Goal: Task Accomplishment & Management: Use online tool/utility

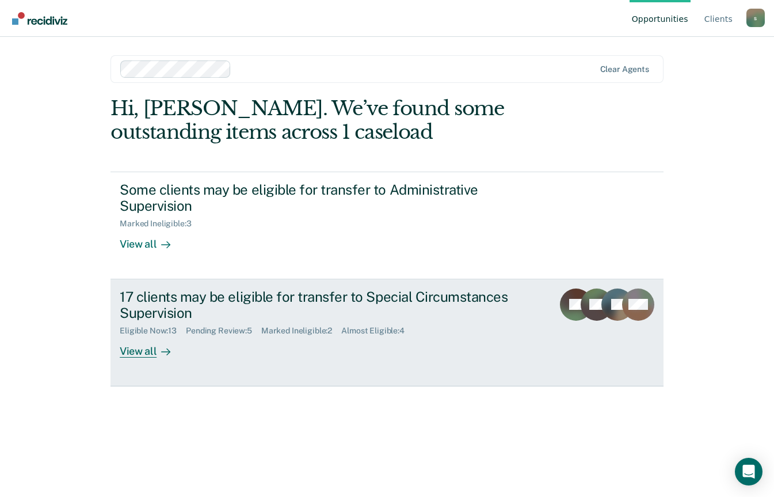
click at [153, 355] on div "View all" at bounding box center [152, 347] width 64 height 22
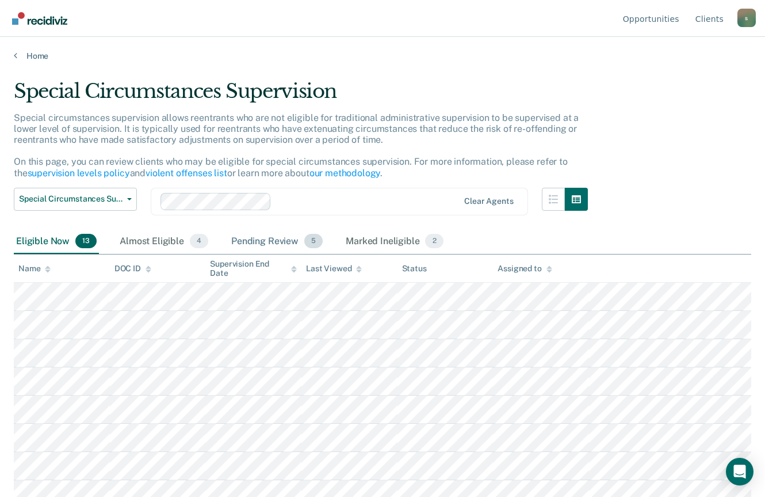
click at [306, 239] on span "5" at bounding box center [313, 241] width 18 height 15
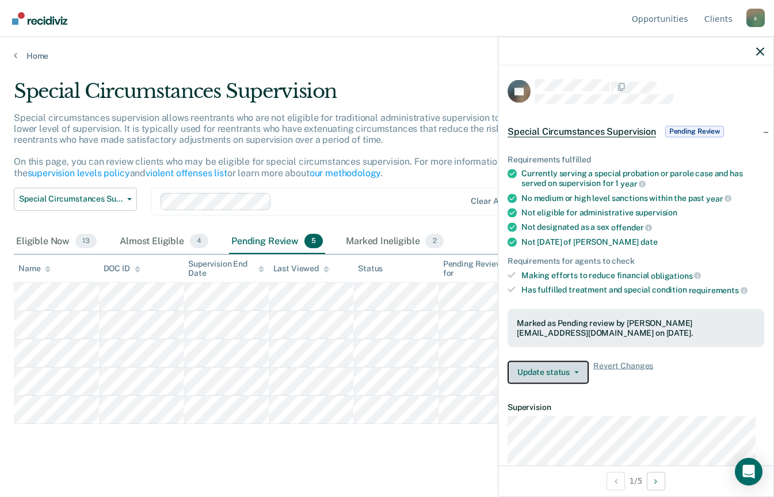
click at [562, 375] on button "Update status" at bounding box center [548, 371] width 81 height 23
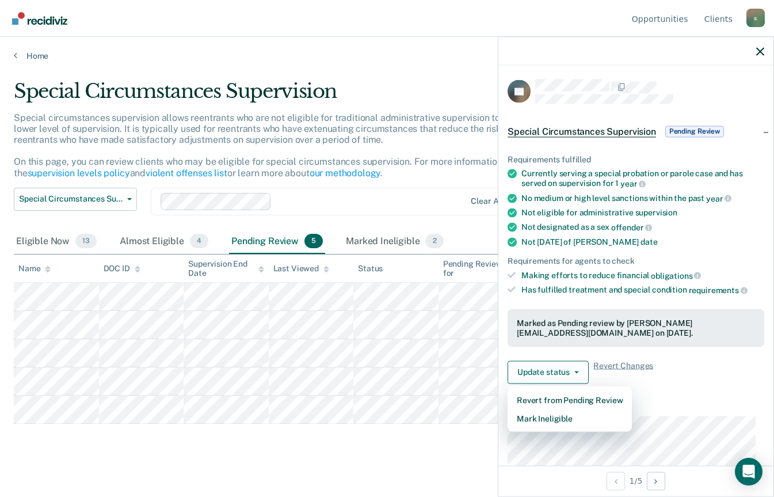
click at [705, 402] on dt "Supervision" at bounding box center [636, 407] width 257 height 10
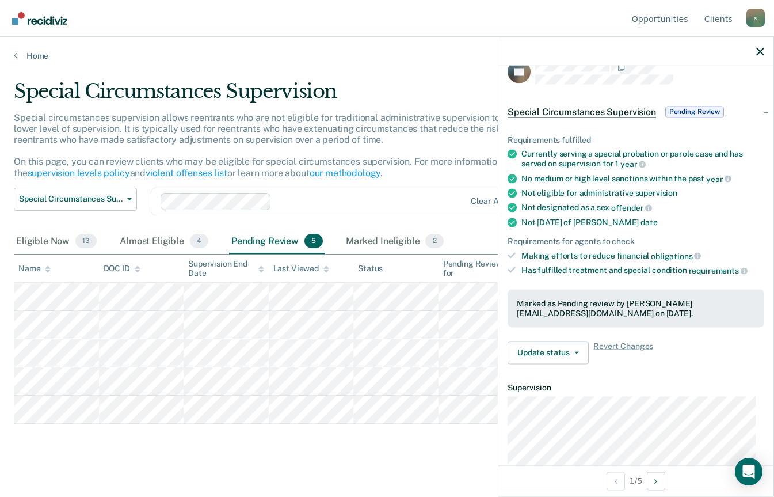
scroll to position [20, 0]
click at [562, 347] on button "Update status" at bounding box center [548, 352] width 81 height 23
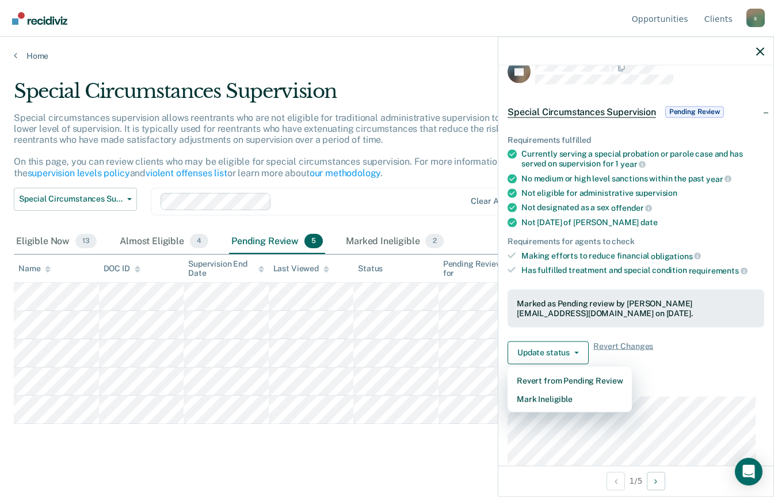
click at [715, 374] on article "GJ Special Circumstances Supervision Pending Review Requirements fulfilled Curr…" at bounding box center [636, 377] width 257 height 635
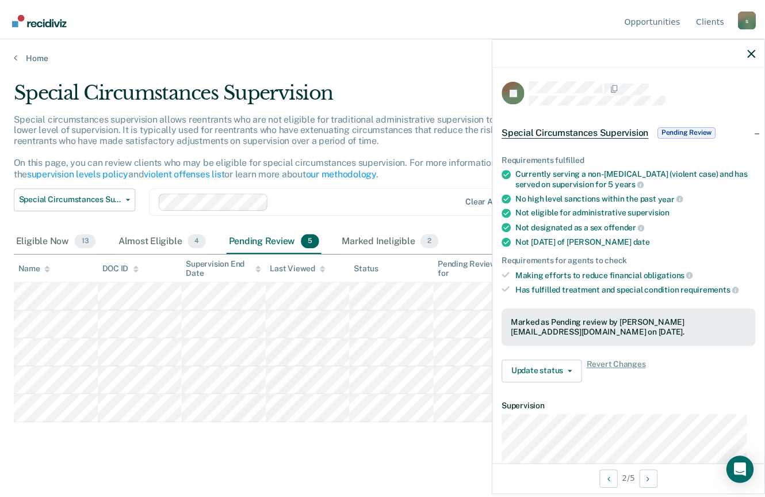
scroll to position [2, 0]
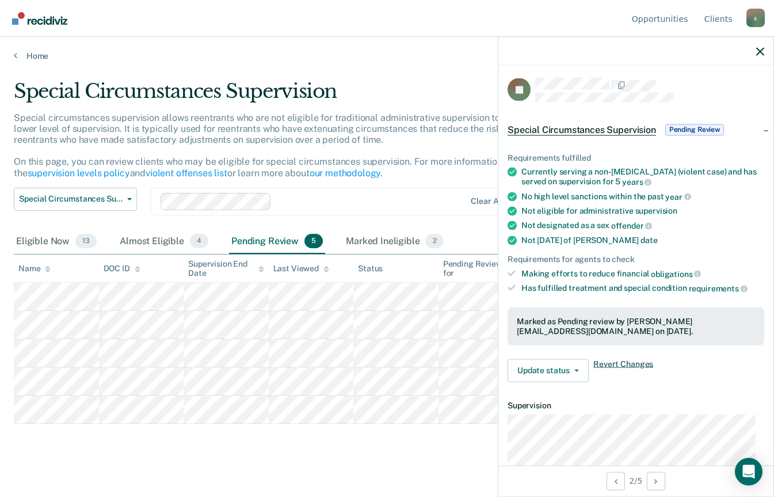
click at [635, 367] on span "Revert Changes" at bounding box center [623, 370] width 60 height 23
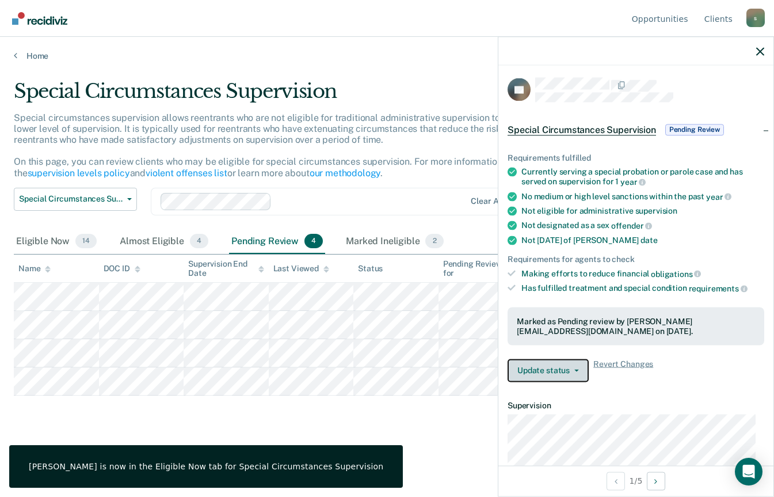
click at [576, 369] on icon "button" at bounding box center [576, 370] width 5 height 2
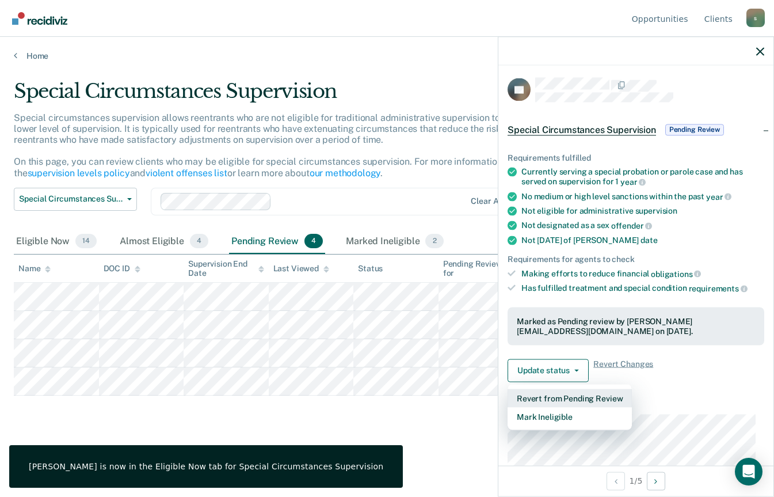
click at [581, 397] on button "Revert from Pending Review" at bounding box center [570, 397] width 124 height 18
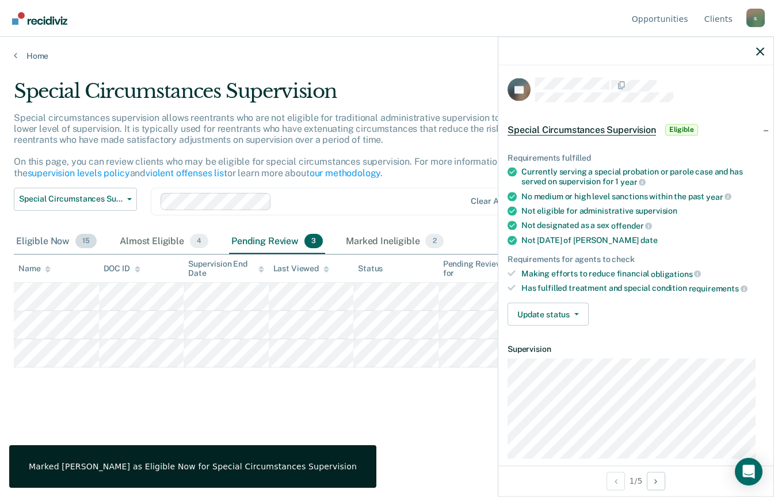
click at [41, 230] on div "Eligible Now 15" at bounding box center [56, 241] width 85 height 25
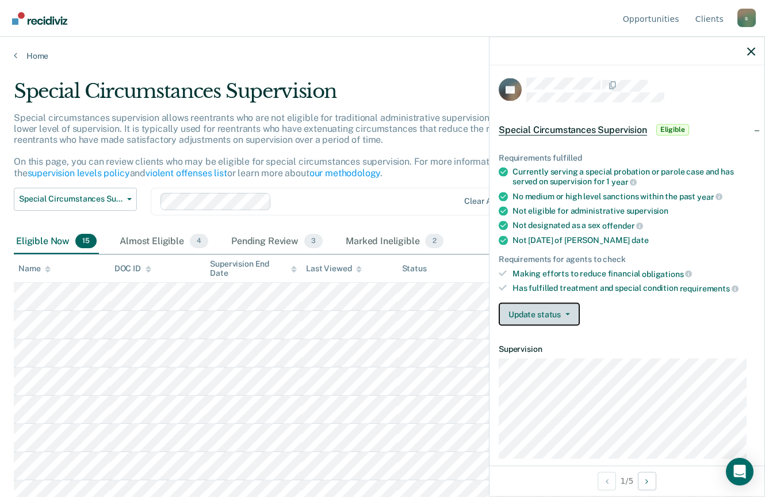
click at [566, 313] on icon "button" at bounding box center [568, 314] width 5 height 2
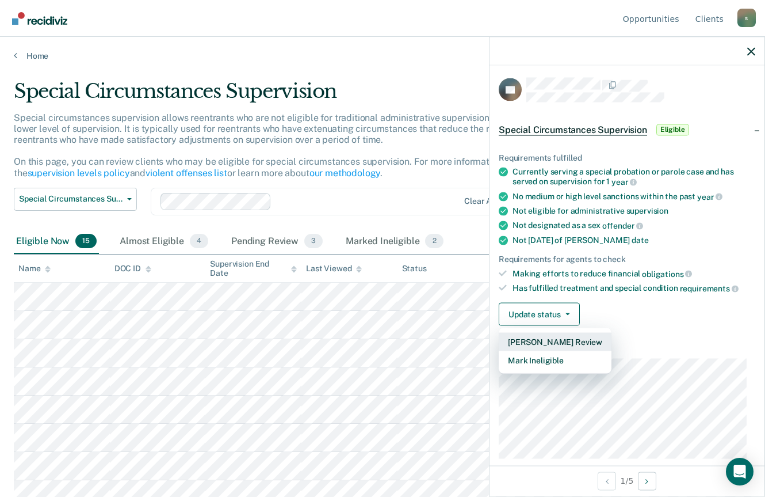
click at [593, 344] on button "[PERSON_NAME] Review" at bounding box center [555, 341] width 113 height 18
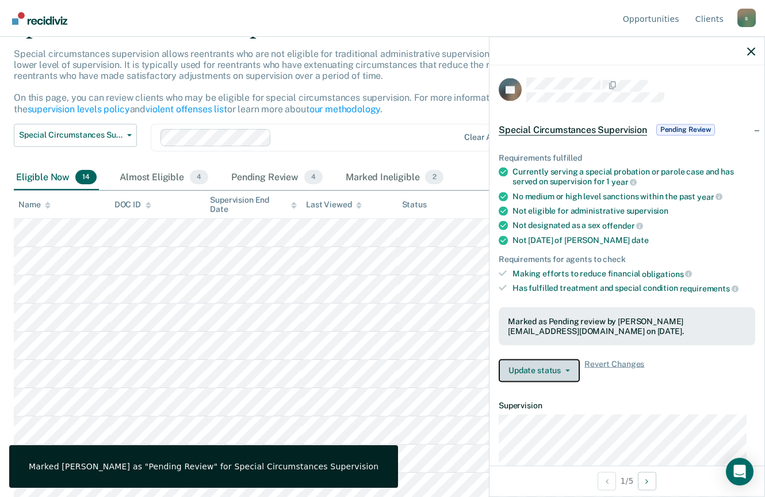
scroll to position [75, 0]
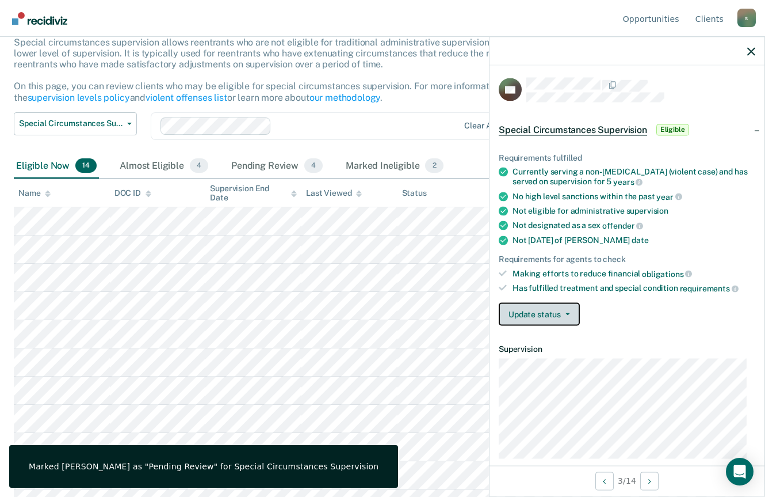
click at [567, 313] on icon "button" at bounding box center [568, 314] width 5 height 2
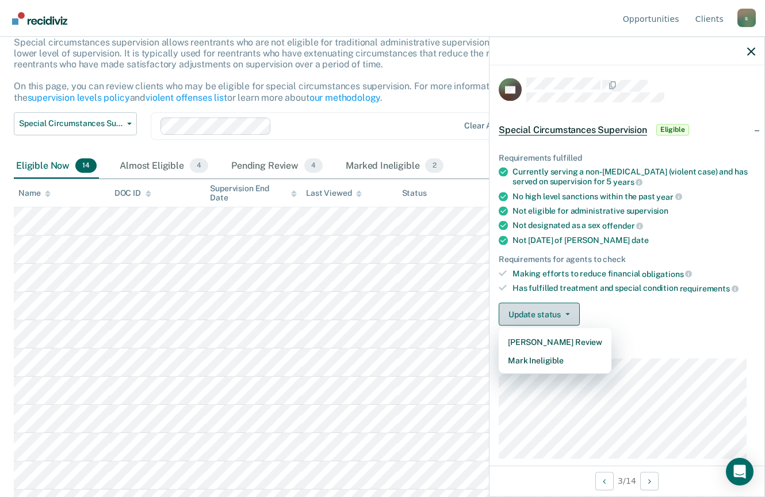
click at [572, 364] on button "Mark Ineligible" at bounding box center [555, 360] width 113 height 18
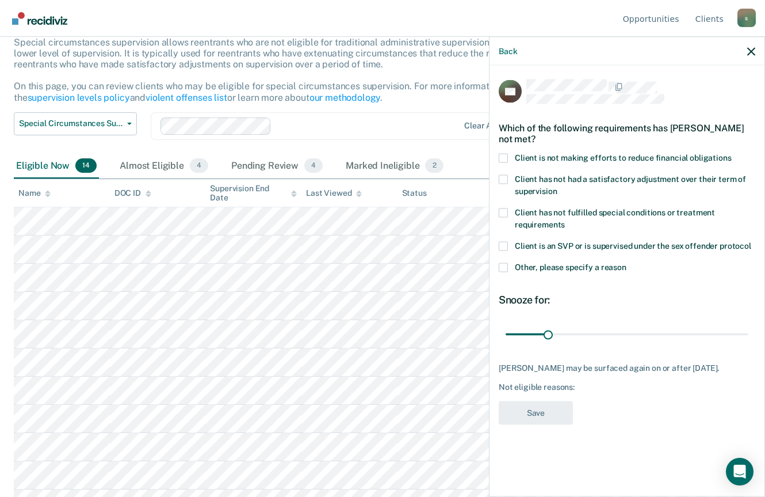
click at [702, 159] on span "Client is not making efforts to reduce financial obligations" at bounding box center [623, 157] width 217 height 9
click at [732, 153] on input "Client is not making efforts to reduce financial obligations" at bounding box center [732, 153] width 0 height 0
type input "161"
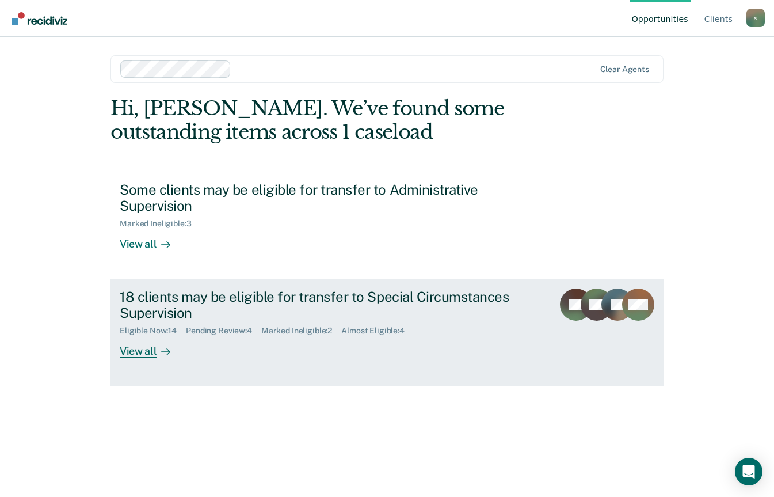
click at [142, 360] on link "18 clients may be eligible for transfer to Special Circumstances Supervision El…" at bounding box center [387, 332] width 553 height 107
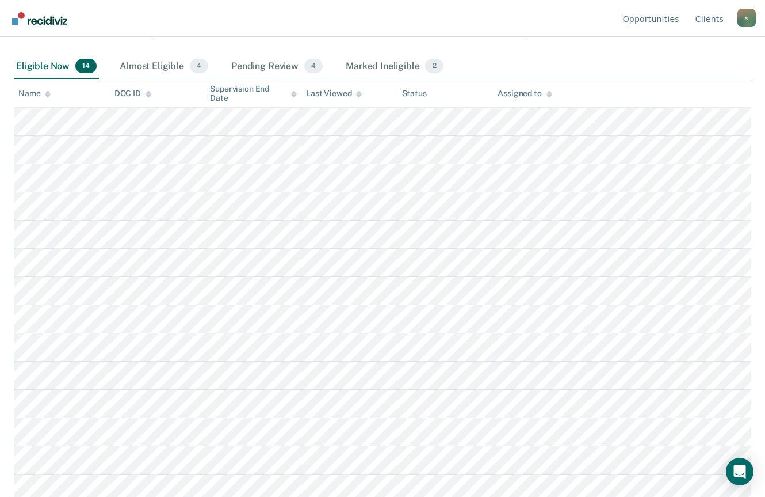
scroll to position [179, 0]
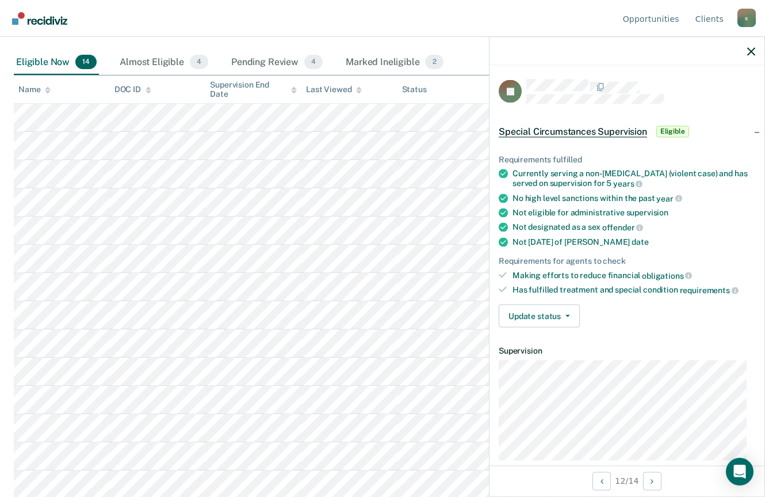
click at [47, 63] on div "Eligible Now 14" at bounding box center [56, 62] width 85 height 25
click at [540, 310] on button "Update status" at bounding box center [539, 315] width 81 height 23
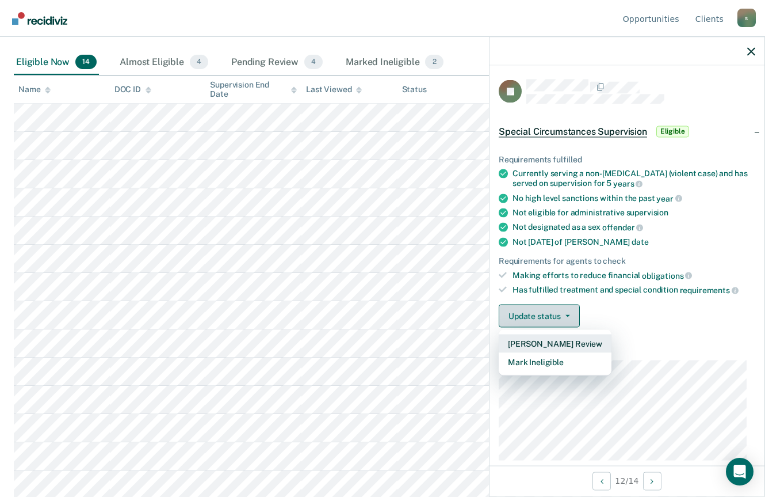
click at [562, 340] on button "[PERSON_NAME] Review" at bounding box center [555, 343] width 113 height 18
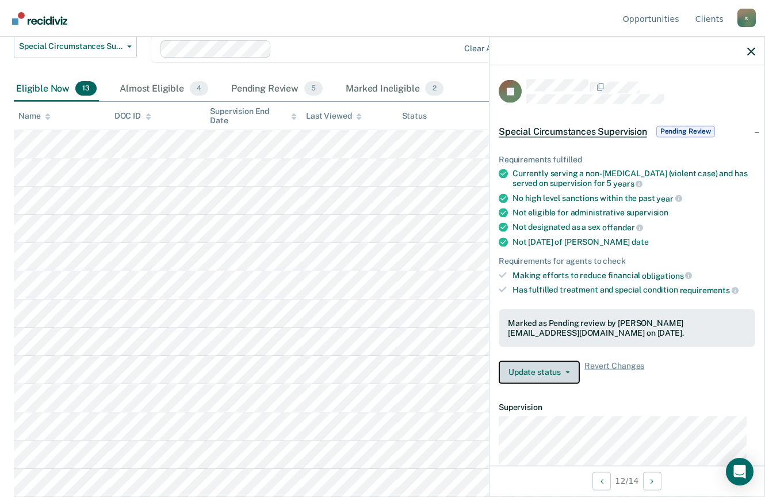
scroll to position [152, 0]
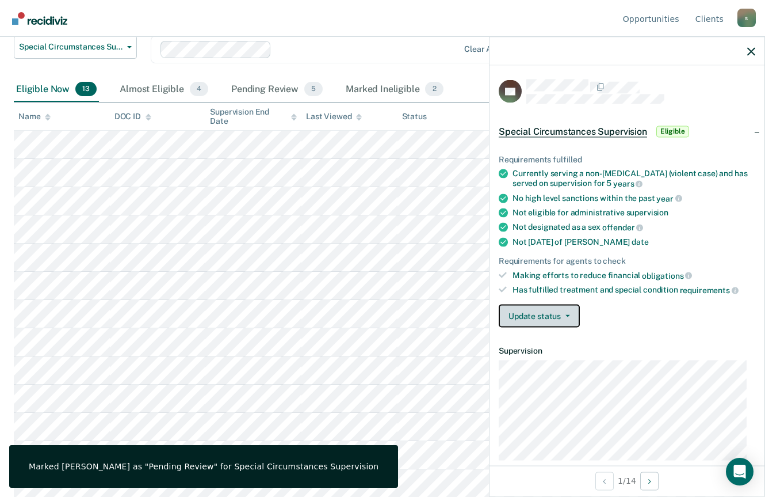
click at [554, 315] on button "Update status" at bounding box center [539, 315] width 81 height 23
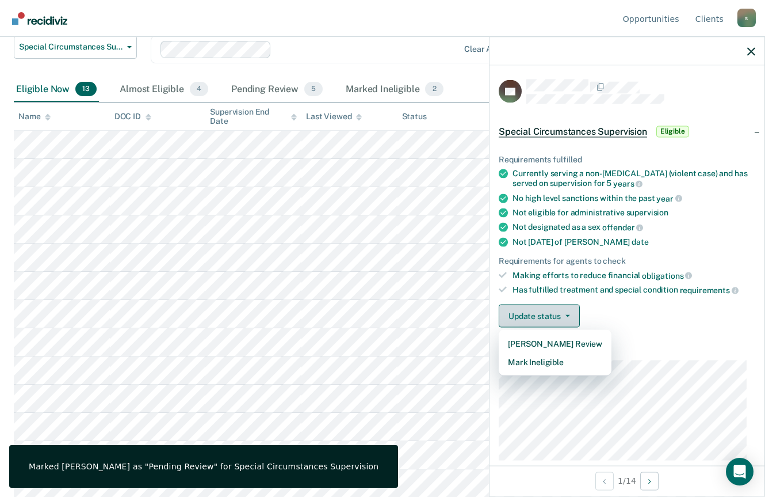
click at [569, 357] on button "Mark Ineligible" at bounding box center [555, 361] width 113 height 18
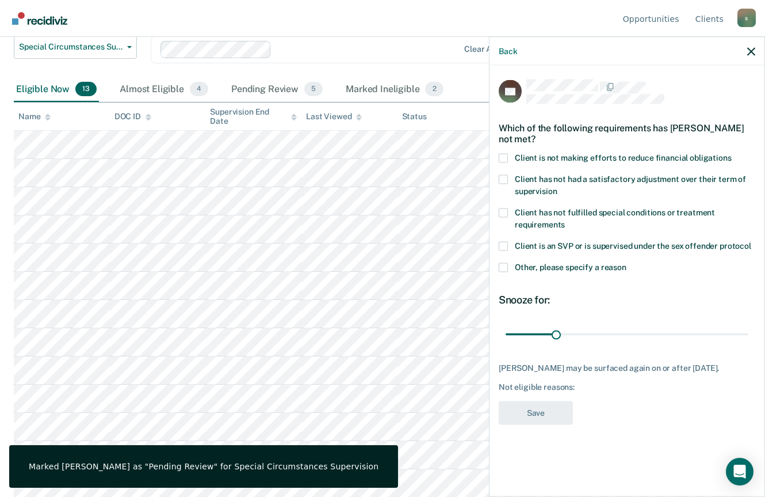
click at [505, 156] on span at bounding box center [503, 157] width 9 height 9
click at [732, 153] on input "Client is not making efforts to reduce financial obligations" at bounding box center [732, 153] width 0 height 0
type input "149"
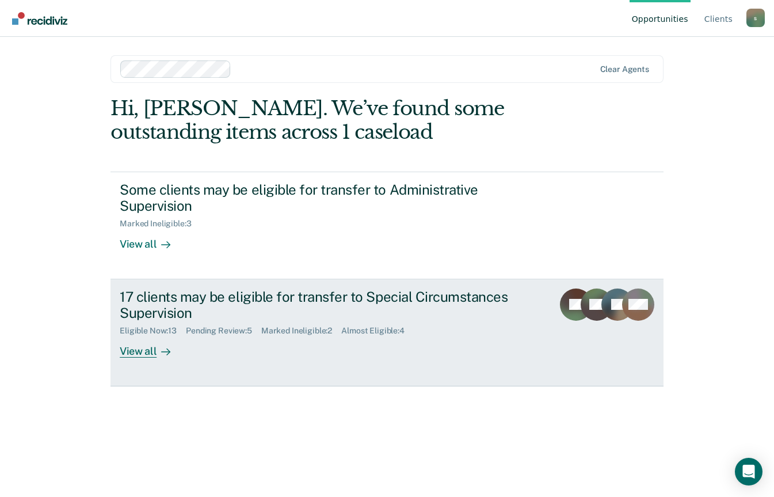
click at [135, 360] on link "17 clients may be eligible for transfer to Special Circumstances Supervision El…" at bounding box center [387, 332] width 553 height 107
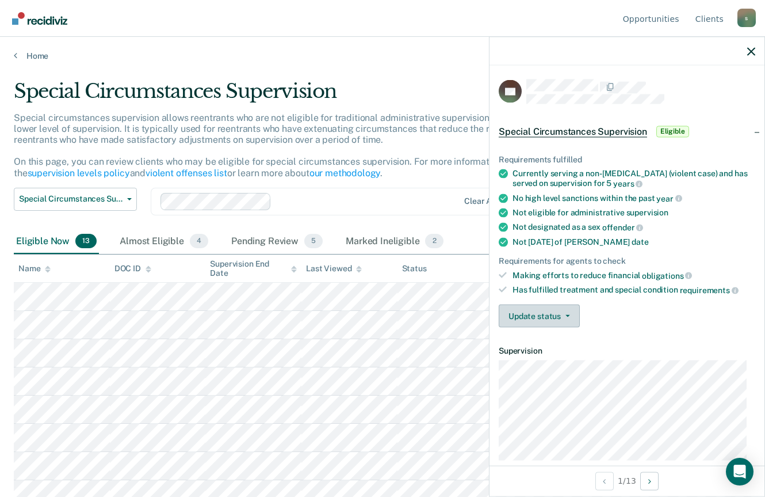
click at [567, 314] on icon "button" at bounding box center [568, 315] width 5 height 2
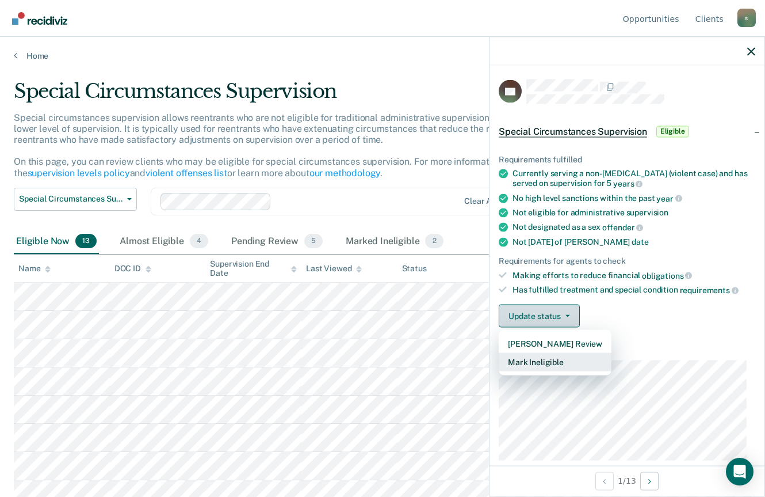
click at [551, 359] on button "Mark Ineligible" at bounding box center [555, 361] width 113 height 18
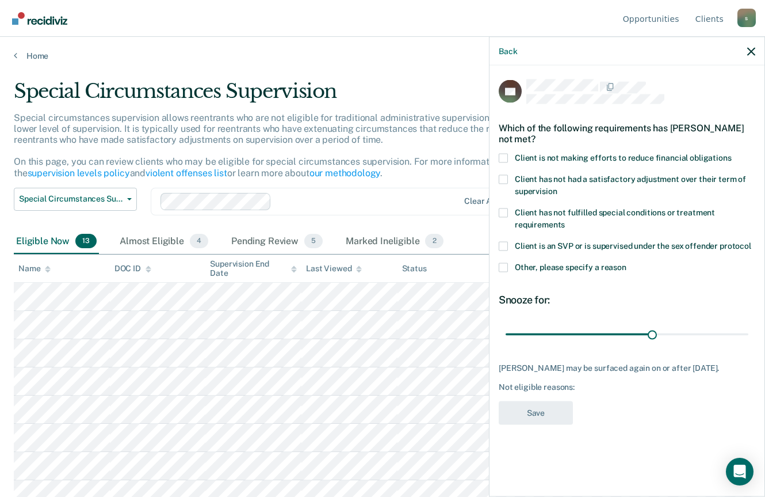
type input "91"
click at [511, 153] on label "Client is not making efforts to reduce financial obligations" at bounding box center [627, 159] width 257 height 12
click at [732, 153] on input "Client is not making efforts to reduce financial obligations" at bounding box center [732, 153] width 0 height 0
click at [527, 401] on button "Save" at bounding box center [536, 413] width 74 height 24
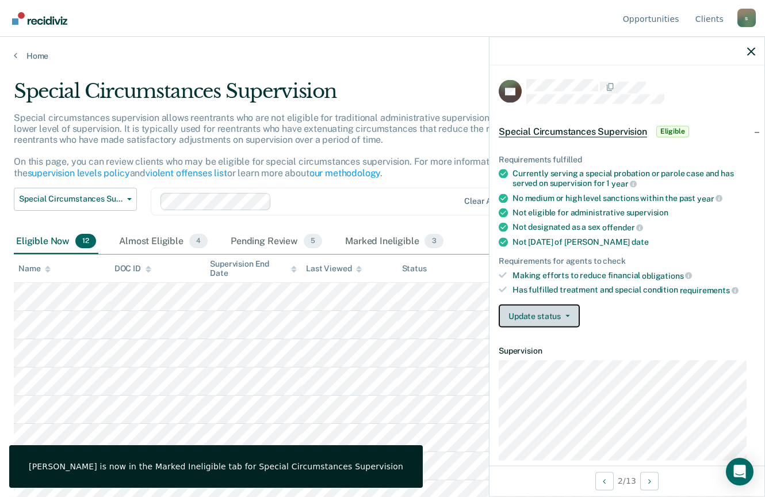
click at [554, 315] on button "Update status" at bounding box center [539, 315] width 81 height 23
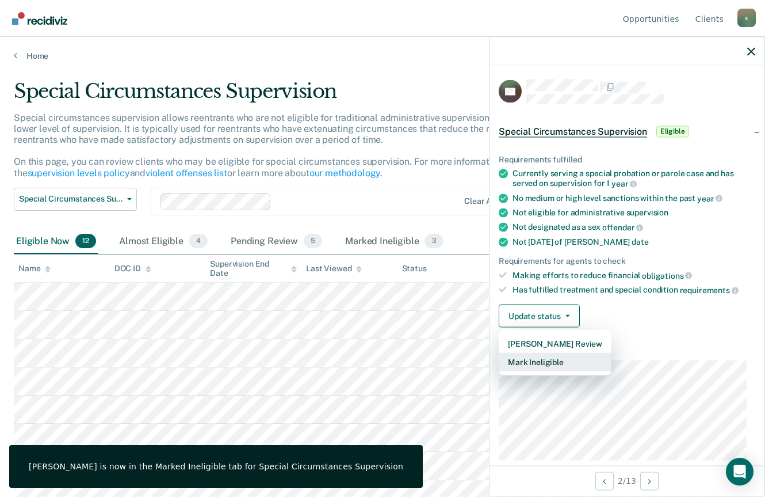
click at [558, 358] on button "Mark Ineligible" at bounding box center [555, 361] width 113 height 18
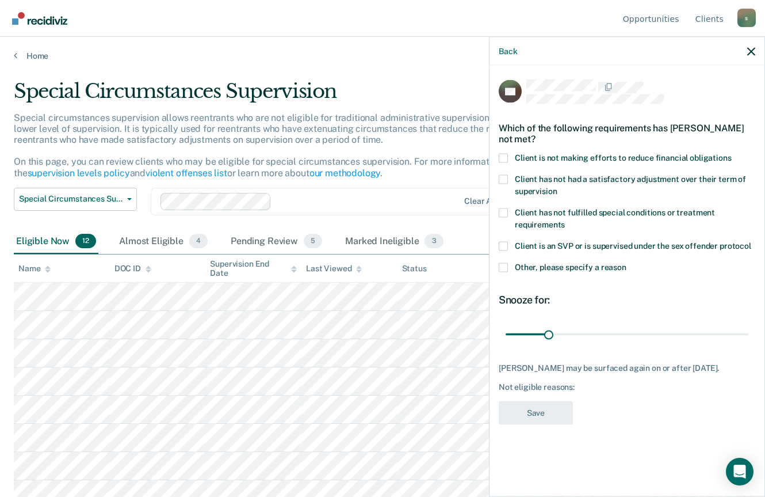
click at [501, 159] on span at bounding box center [503, 157] width 9 height 9
click at [732, 153] on input "Client is not making efforts to reduce financial obligations" at bounding box center [732, 153] width 0 height 0
type input "93"
click at [549, 419] on button "Save" at bounding box center [536, 413] width 74 height 24
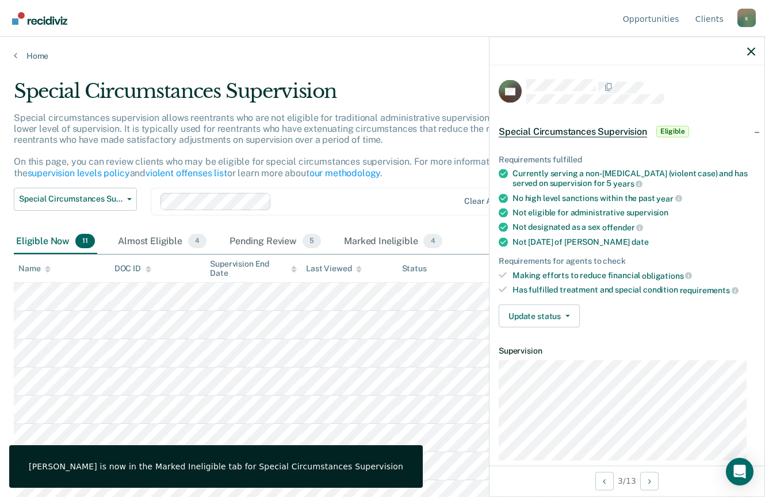
click at [553, 314] on button "Update status" at bounding box center [539, 315] width 81 height 23
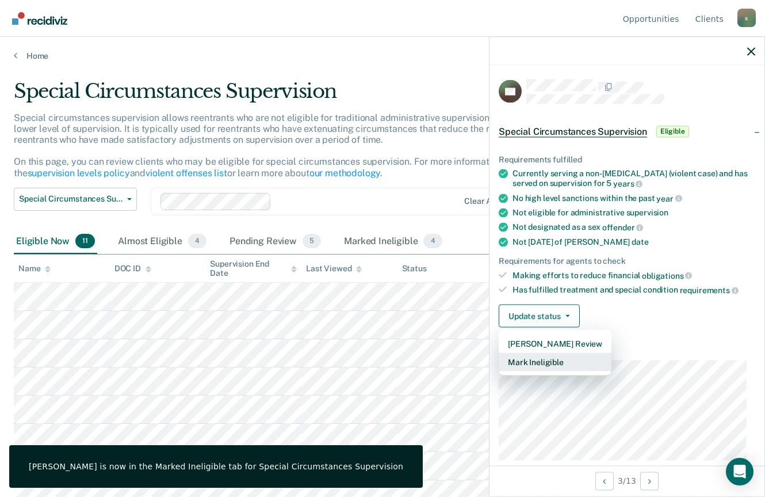
click at [554, 360] on button "Mark Ineligible" at bounding box center [555, 361] width 113 height 18
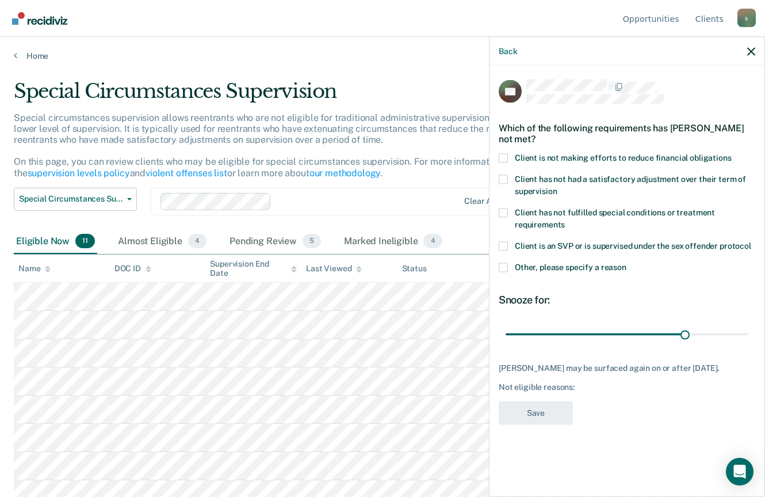
type input "135"
click at [505, 154] on span at bounding box center [503, 157] width 9 height 9
click at [732, 153] on input "Client is not making efforts to reduce financial obligations" at bounding box center [732, 153] width 0 height 0
click at [551, 424] on button "Save" at bounding box center [536, 413] width 74 height 24
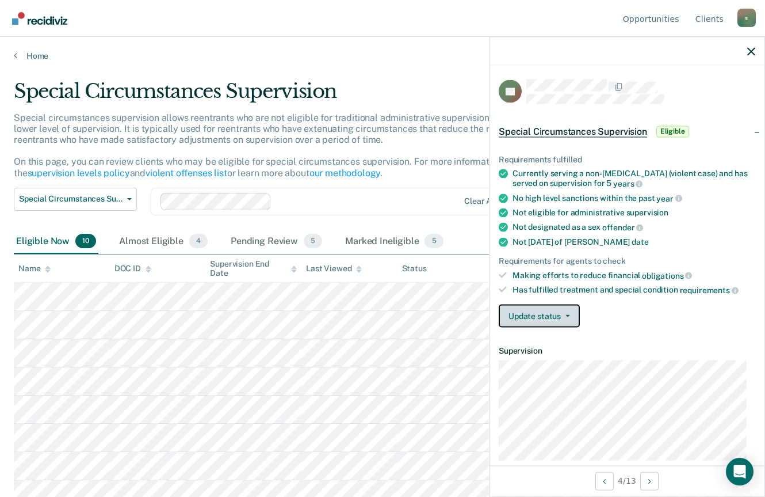
click at [534, 322] on button "Update status" at bounding box center [539, 315] width 81 height 23
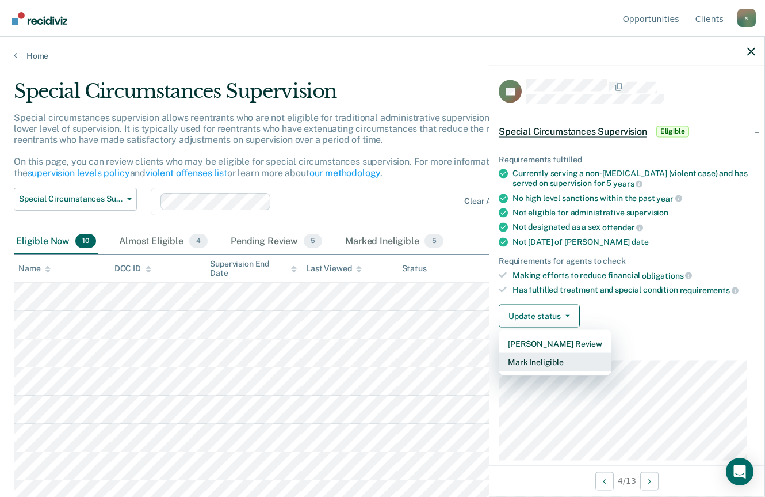
click at [551, 363] on button "Mark Ineligible" at bounding box center [555, 361] width 113 height 18
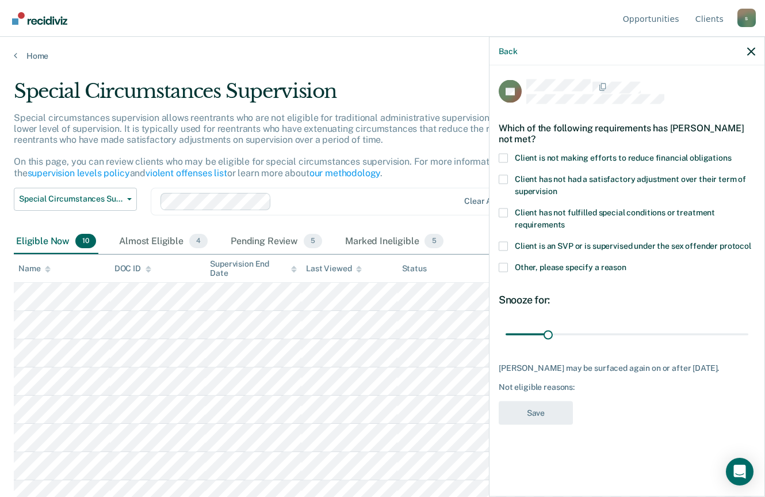
click at [500, 158] on span at bounding box center [503, 157] width 9 height 9
click at [732, 153] on input "Client is not making efforts to reduce financial obligations" at bounding box center [732, 153] width 0 height 0
type input "93"
click at [555, 415] on button "Save" at bounding box center [536, 413] width 74 height 24
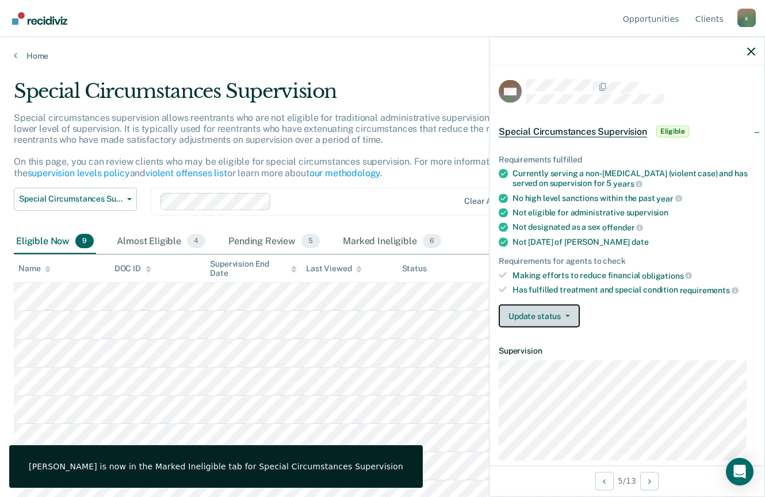
click at [540, 313] on button "Update status" at bounding box center [539, 315] width 81 height 23
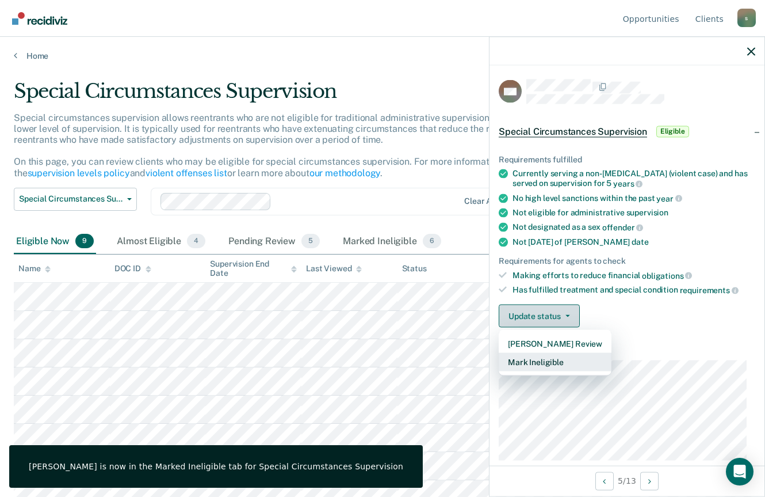
click at [553, 359] on button "Mark Ineligible" at bounding box center [555, 361] width 113 height 18
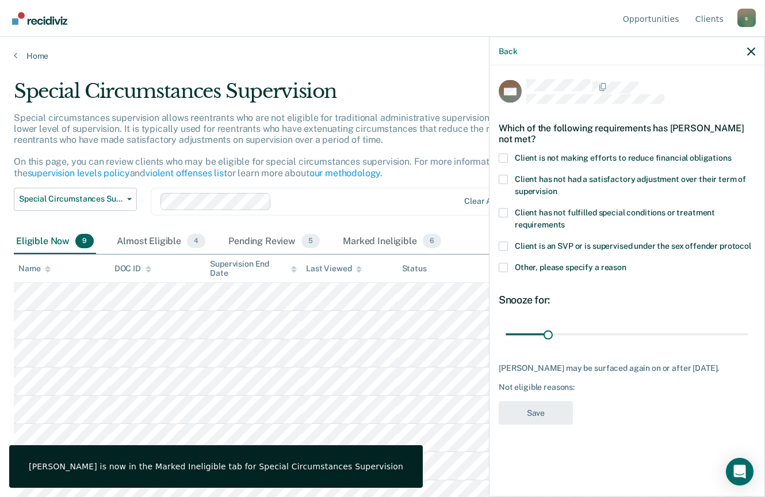
click at [504, 154] on span at bounding box center [503, 157] width 9 height 9
click at [732, 153] on input "Client is not making efforts to reduce financial obligations" at bounding box center [732, 153] width 0 height 0
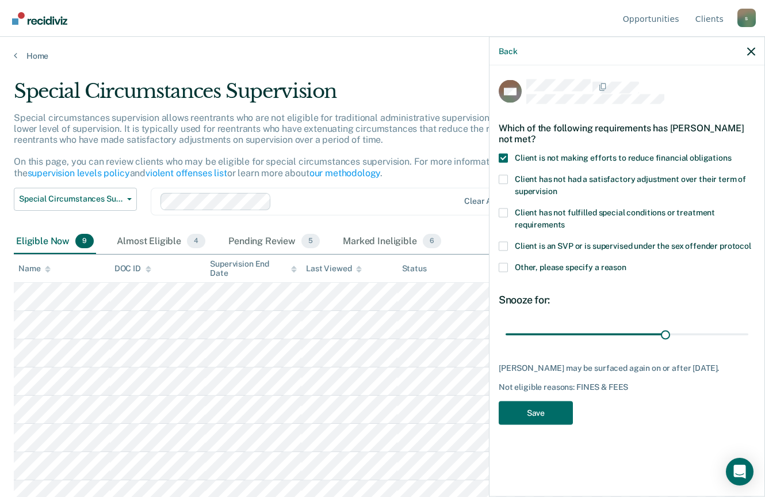
type input "120"
click at [546, 404] on button "Save" at bounding box center [536, 413] width 74 height 24
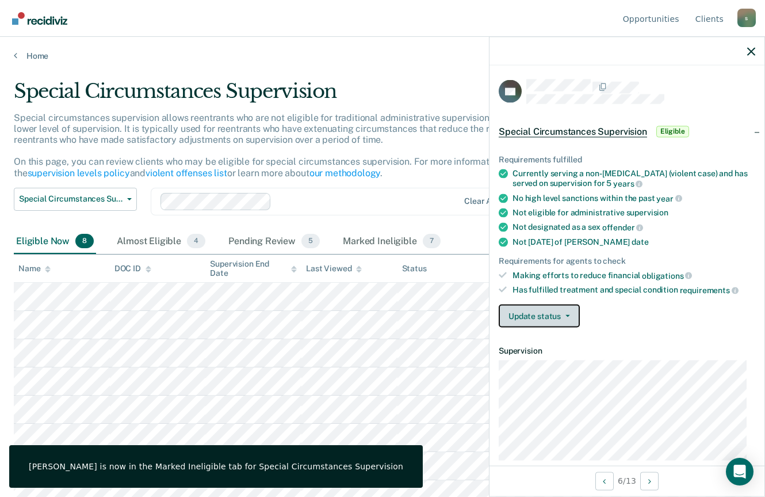
click at [536, 316] on button "Update status" at bounding box center [539, 315] width 81 height 23
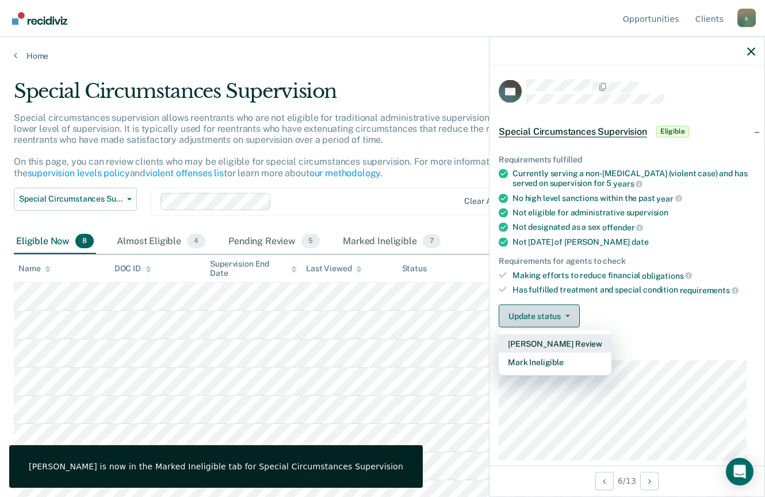
click at [561, 361] on button "Mark Ineligible" at bounding box center [555, 361] width 113 height 18
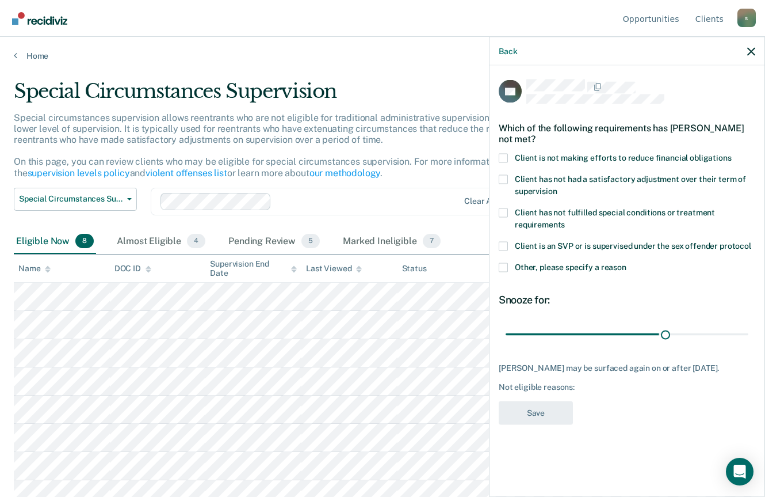
type input "120"
click at [502, 158] on span at bounding box center [503, 157] width 9 height 9
click at [732, 153] on input "Client is not making efforts to reduce financial obligations" at bounding box center [732, 153] width 0 height 0
click at [554, 416] on button "Save" at bounding box center [536, 413] width 74 height 24
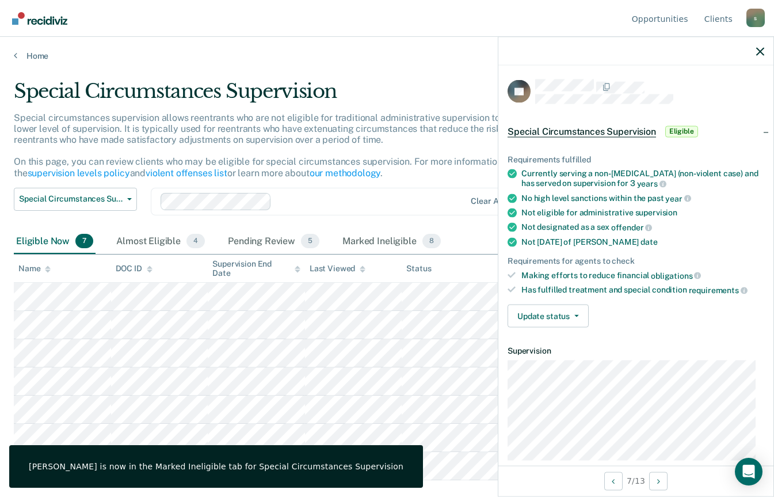
click at [535, 321] on button "Update status" at bounding box center [548, 315] width 81 height 23
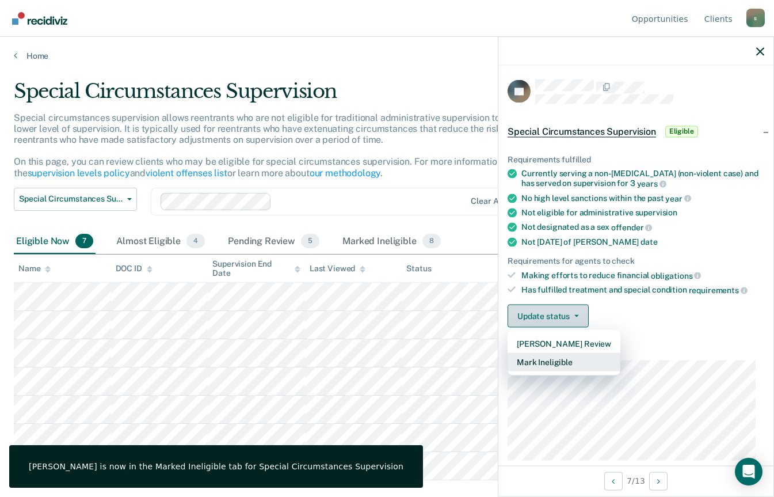
click at [559, 360] on button "Mark Ineligible" at bounding box center [564, 361] width 113 height 18
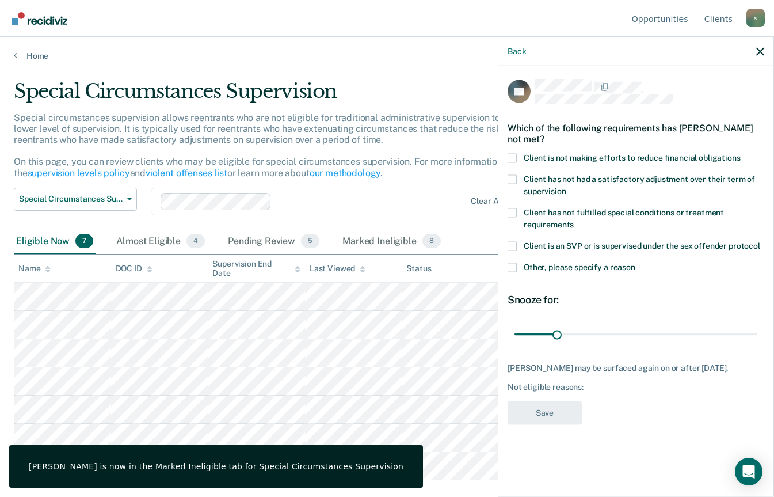
click at [512, 156] on span at bounding box center [512, 157] width 9 height 9
click at [741, 153] on input "Client is not making efforts to reduce financial obligations" at bounding box center [741, 153] width 0 height 0
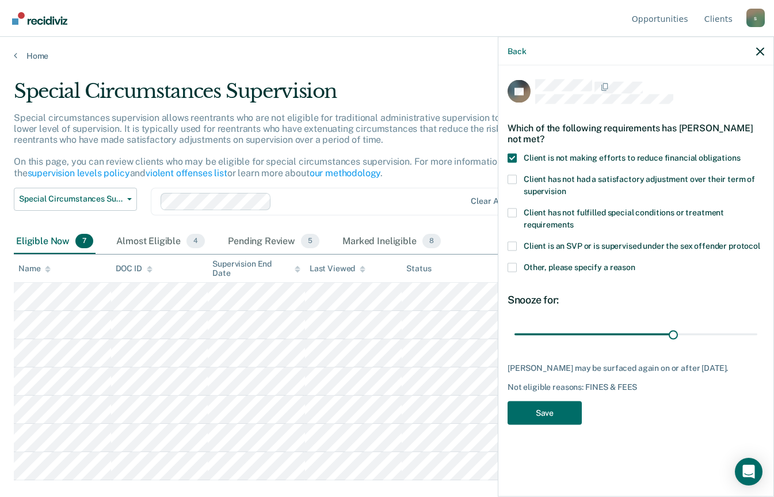
type input "119"
click at [563, 414] on button "Save" at bounding box center [545, 413] width 74 height 24
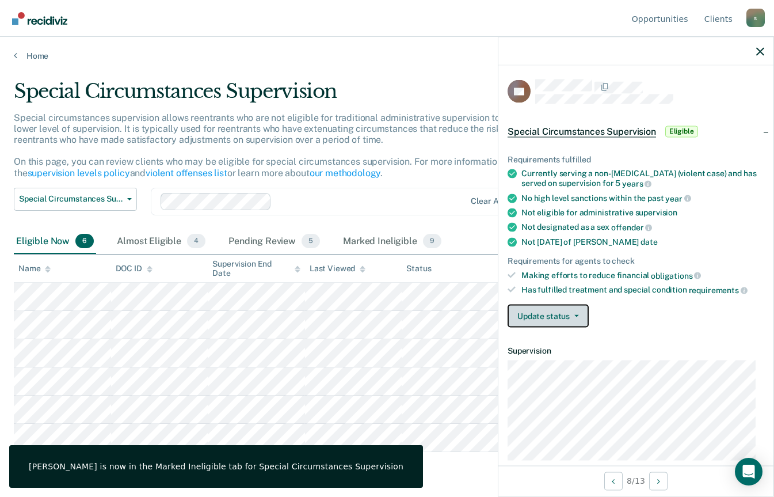
click at [558, 311] on button "Update status" at bounding box center [548, 315] width 81 height 23
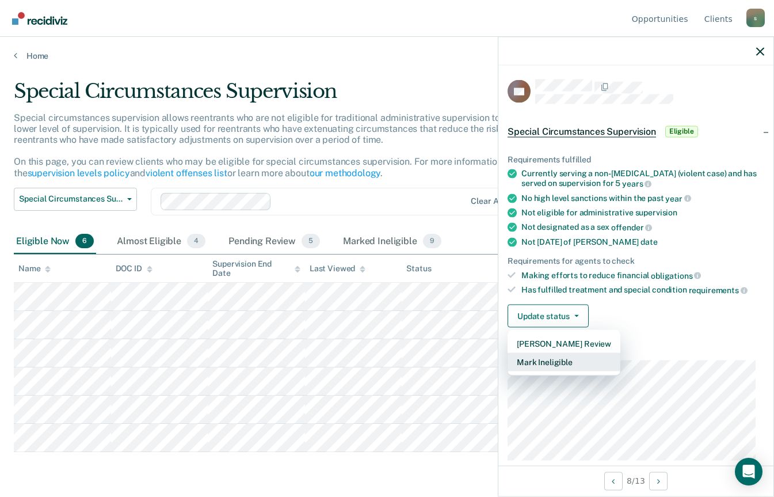
click at [577, 366] on button "Mark Ineligible" at bounding box center [564, 361] width 113 height 18
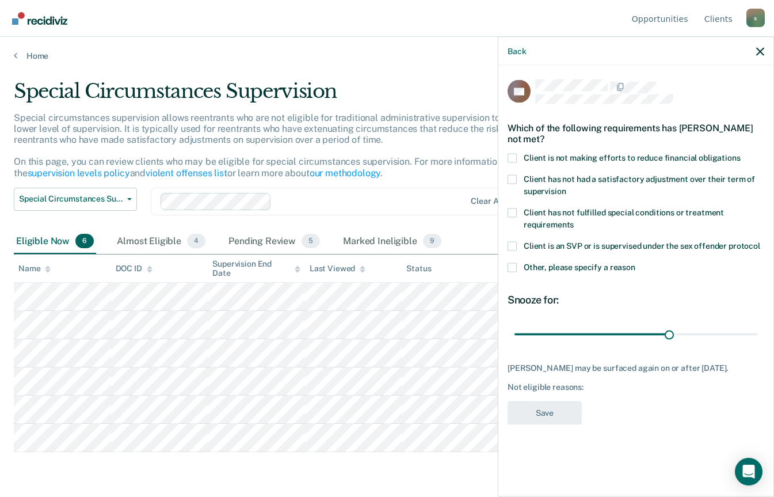
type input "116"
click at [512, 155] on span at bounding box center [512, 157] width 9 height 9
click at [741, 153] on input "Client is not making efforts to reduce financial obligations" at bounding box center [741, 153] width 0 height 0
click at [556, 421] on button "Save" at bounding box center [545, 413] width 74 height 24
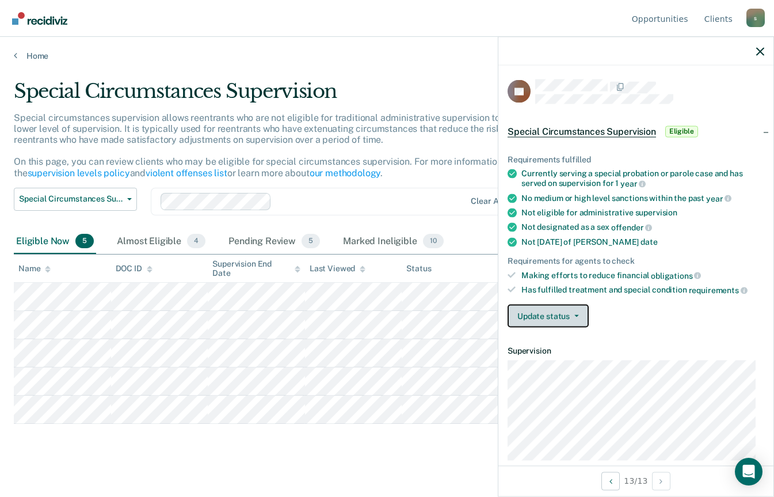
click at [549, 310] on button "Update status" at bounding box center [548, 315] width 81 height 23
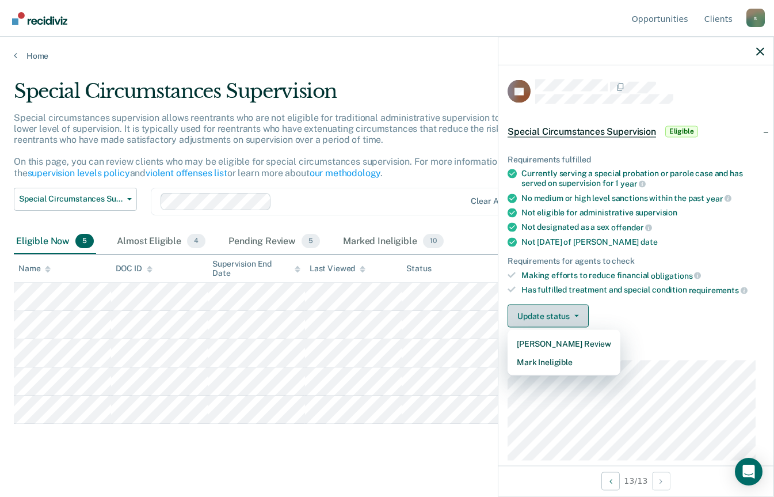
click at [568, 365] on button "Mark Ineligible" at bounding box center [564, 361] width 113 height 18
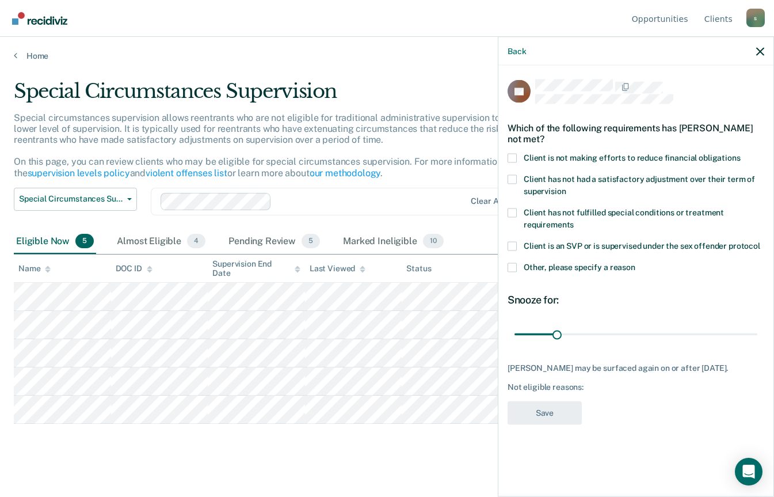
click at [515, 158] on span at bounding box center [512, 157] width 9 height 9
click at [741, 153] on input "Client is not making efforts to reduce financial obligations" at bounding box center [741, 153] width 0 height 0
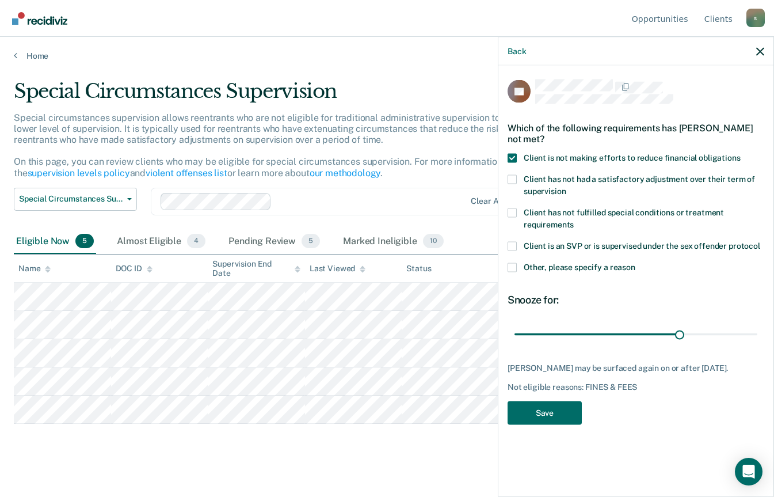
type input "124"
click at [558, 420] on button "Save" at bounding box center [545, 413] width 74 height 24
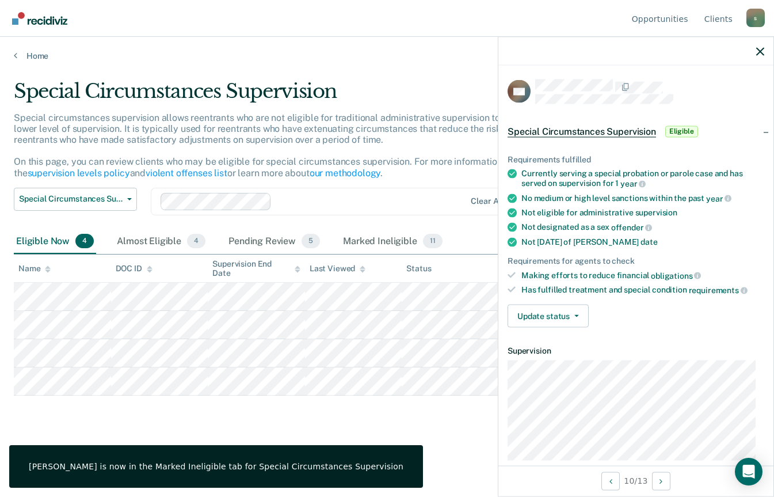
click at [543, 315] on button "Update status" at bounding box center [548, 315] width 81 height 23
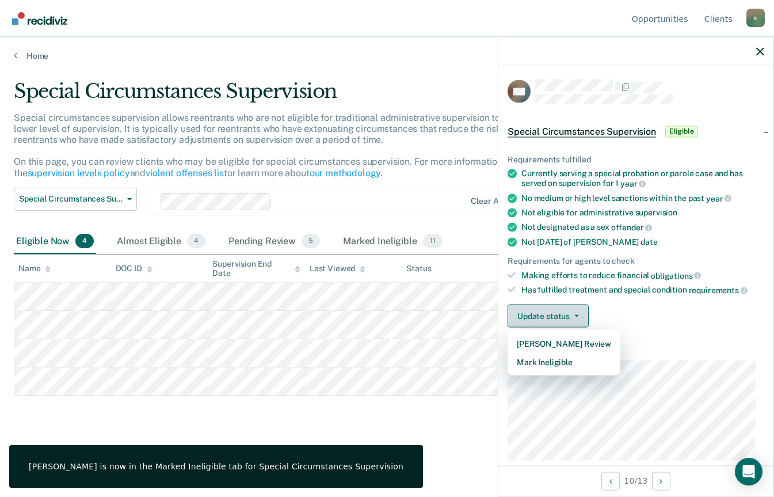
click at [557, 360] on button "Mark Ineligible" at bounding box center [564, 361] width 113 height 18
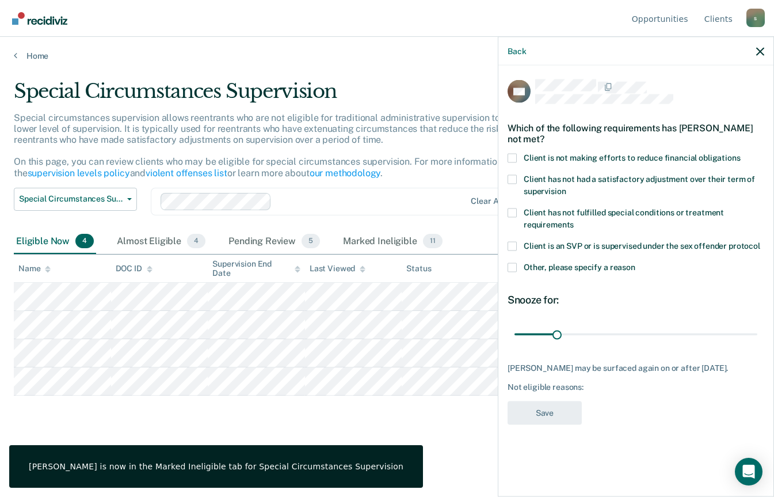
click at [512, 157] on span at bounding box center [512, 157] width 9 height 9
click at [741, 153] on input "Client is not making efforts to reduce financial obligations" at bounding box center [741, 153] width 0 height 0
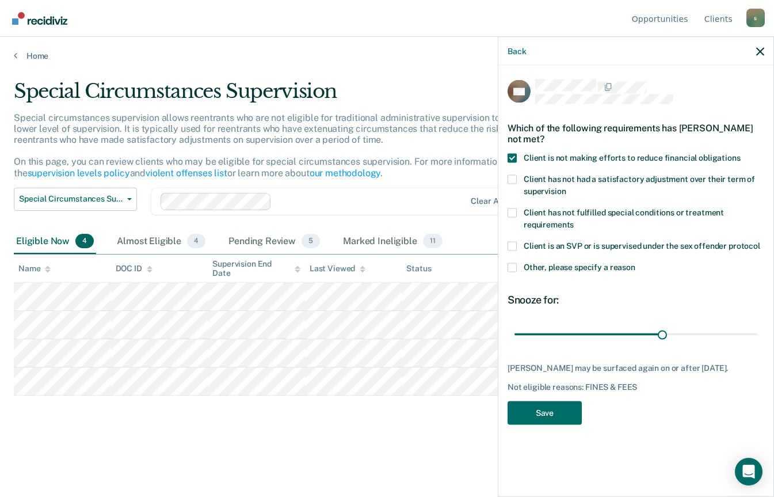
type input "111"
click at [562, 422] on button "Save" at bounding box center [545, 413] width 74 height 24
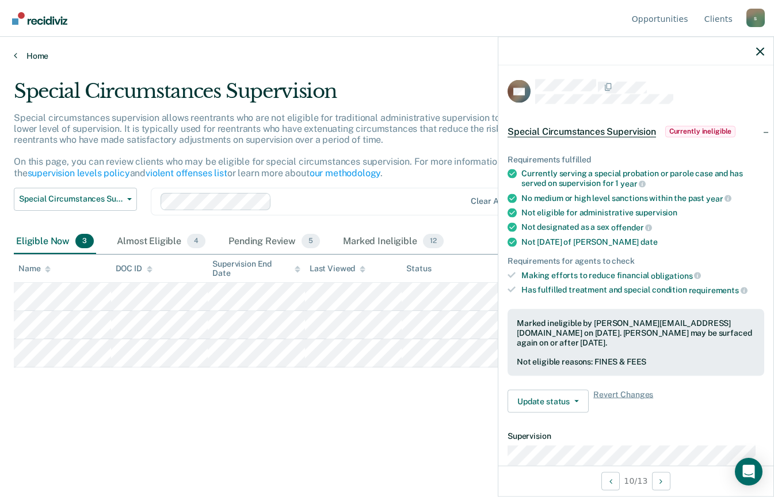
click at [30, 60] on link "Home" at bounding box center [387, 56] width 746 height 10
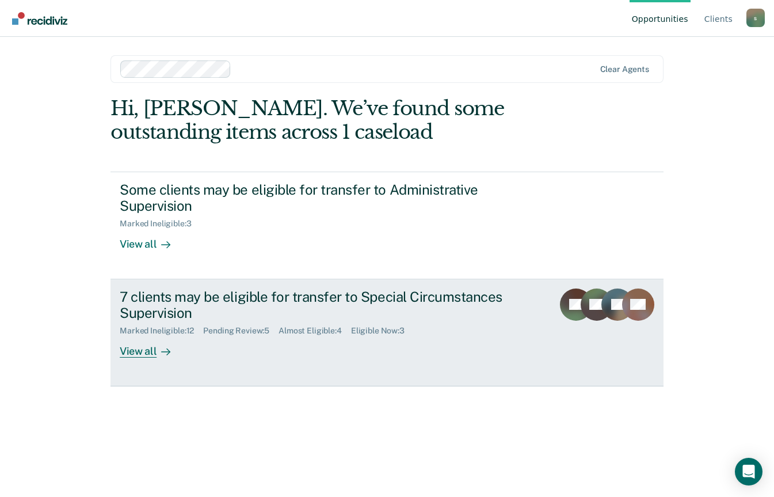
click at [141, 356] on div "View all" at bounding box center [152, 347] width 64 height 22
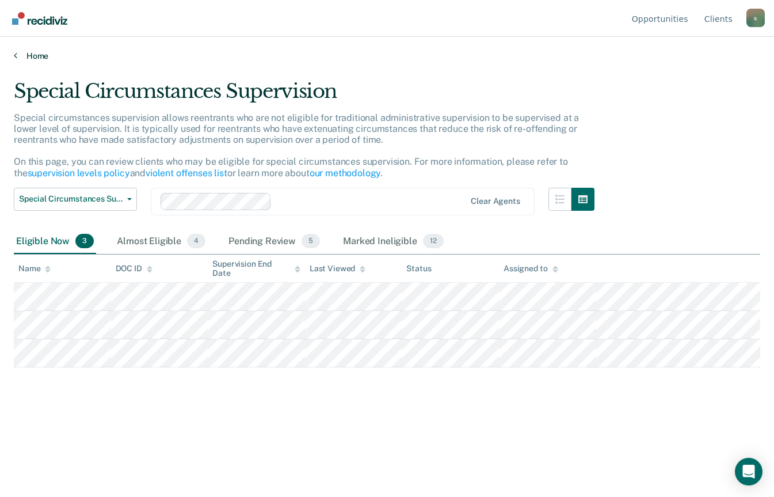
click at [29, 51] on link "Home" at bounding box center [387, 56] width 746 height 10
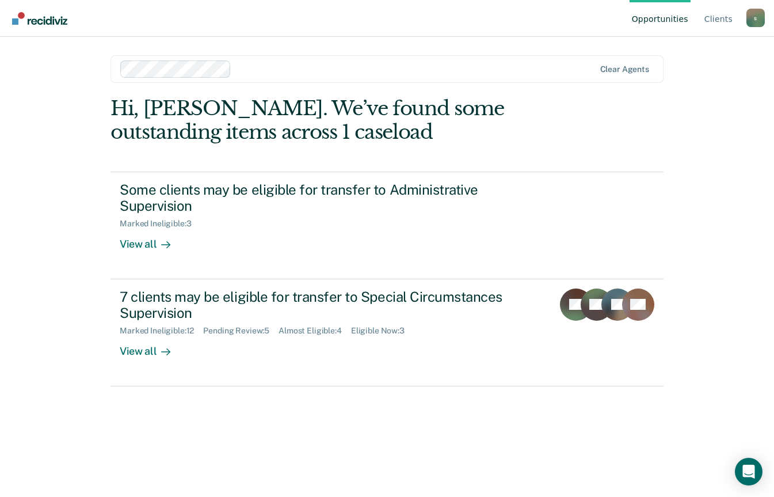
click at [136, 245] on div "View all" at bounding box center [152, 239] width 64 height 22
